Goal: Find specific page/section: Find specific page/section

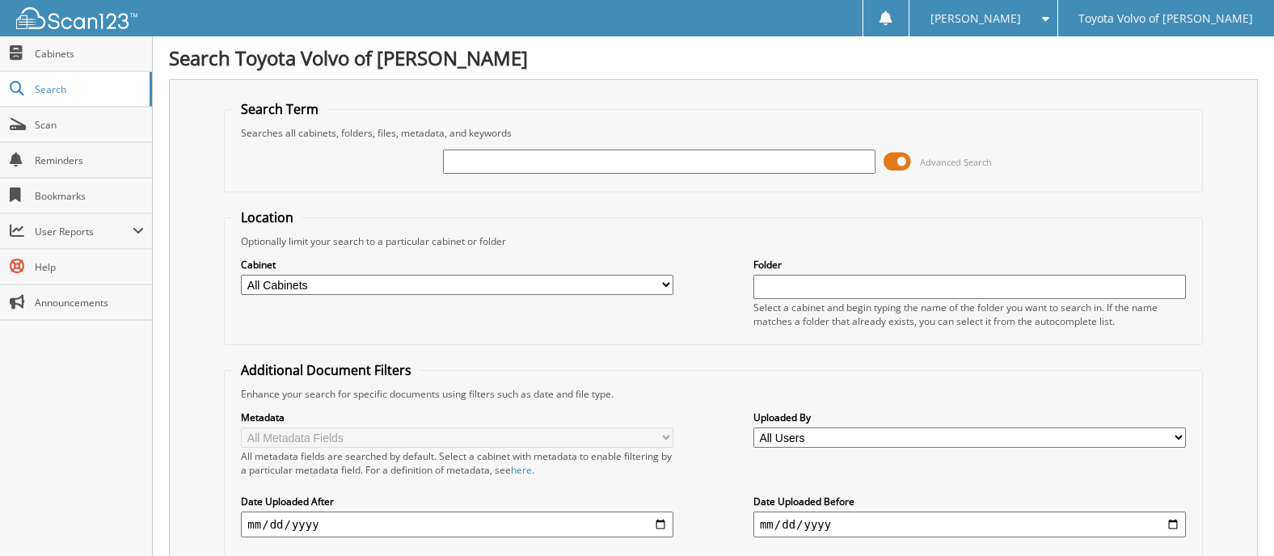
click at [474, 174] on input "text" at bounding box center [659, 162] width 433 height 24
type input "T22871B1"
select select "18123"
click option "WHOLESALES" at bounding box center [0, 0] width 0 height 0
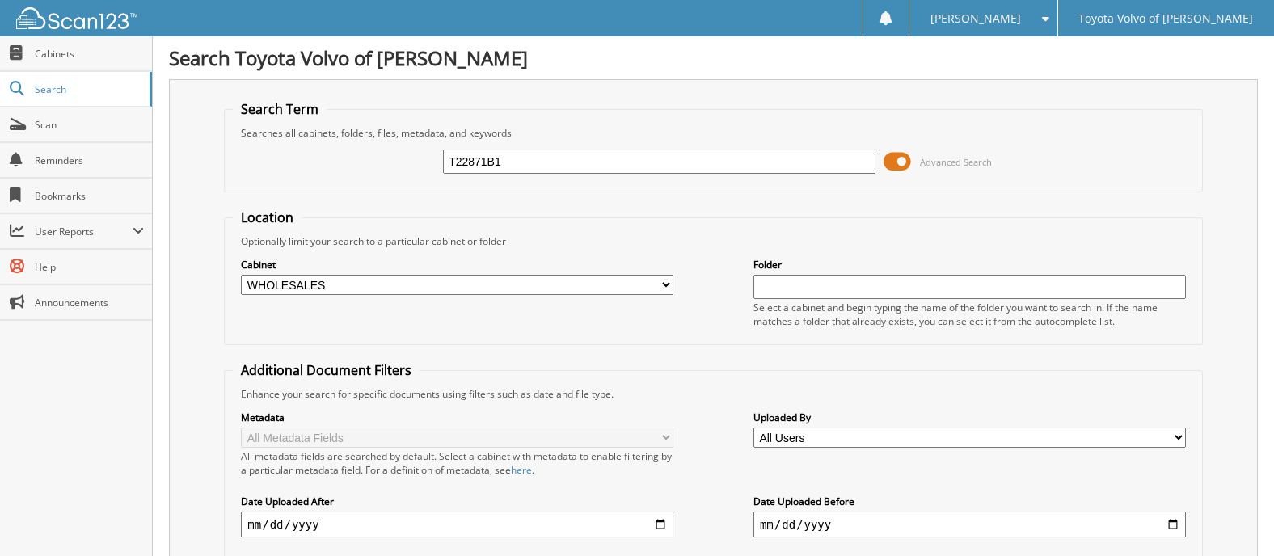
click at [780, 299] on input "text" at bounding box center [970, 287] width 433 height 24
click at [851, 333] on li "S & R AUTO" at bounding box center [969, 328] width 431 height 22
type input "S & R AUTO"
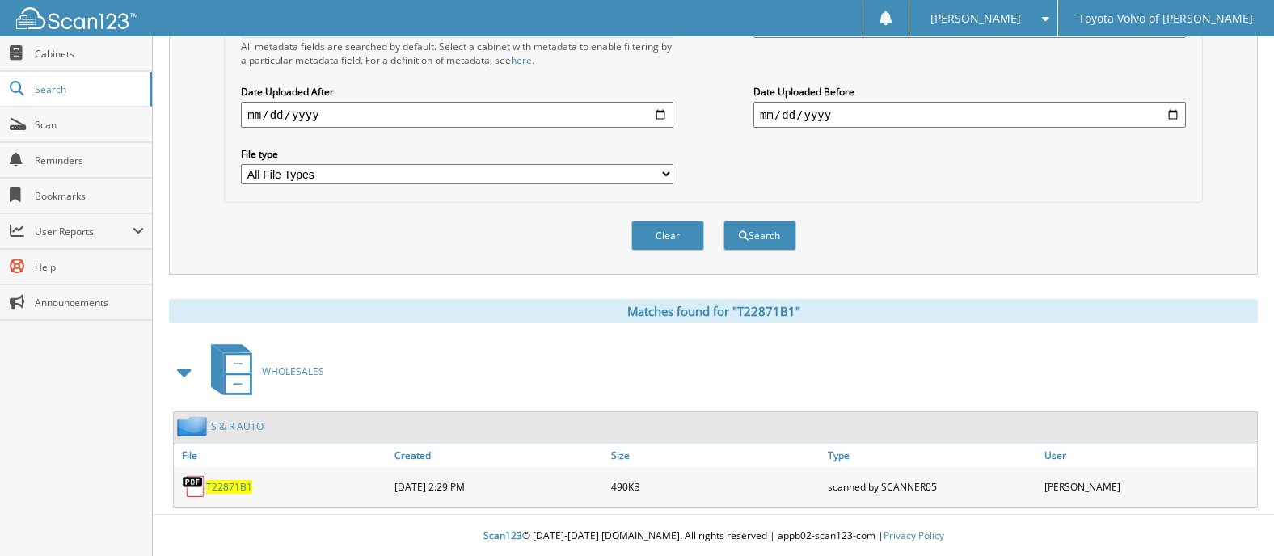
scroll to position [437, 0]
click at [753, 231] on button "Search" at bounding box center [760, 236] width 73 height 30
